Goal: Find specific fact: Find contact information

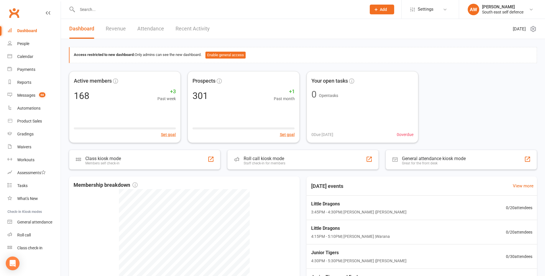
click at [82, 10] on input "text" at bounding box center [219, 9] width 287 height 8
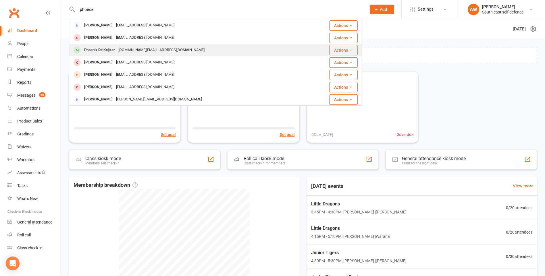
type input "phoexix"
click at [98, 49] on div "Phoenix De Keijzer" at bounding box center [99, 50] width 34 height 8
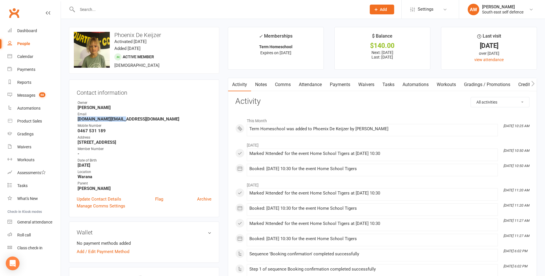
drag, startPoint x: 123, startPoint y: 119, endPoint x: 77, endPoint y: 121, distance: 46.3
click at [77, 121] on li "Email [DOMAIN_NAME][EMAIL_ADDRESS][DOMAIN_NAME]" at bounding box center [144, 117] width 135 height 10
drag, startPoint x: 77, startPoint y: 121, endPoint x: 97, endPoint y: 119, distance: 20.2
copy strong "[DOMAIN_NAME][EMAIL_ADDRESS][DOMAIN_NAME]"
drag, startPoint x: 162, startPoint y: 35, endPoint x: 136, endPoint y: 36, distance: 25.6
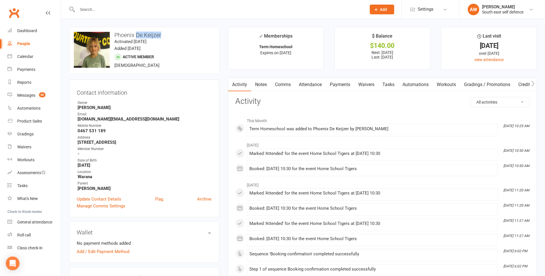
click at [136, 36] on h3 "Phoenix De Keijzer" at bounding box center [144, 35] width 140 height 6
copy h3 "De Keijzer"
click at [19, 32] on div "Dashboard" at bounding box center [27, 30] width 20 height 5
